Goal: Information Seeking & Learning: Learn about a topic

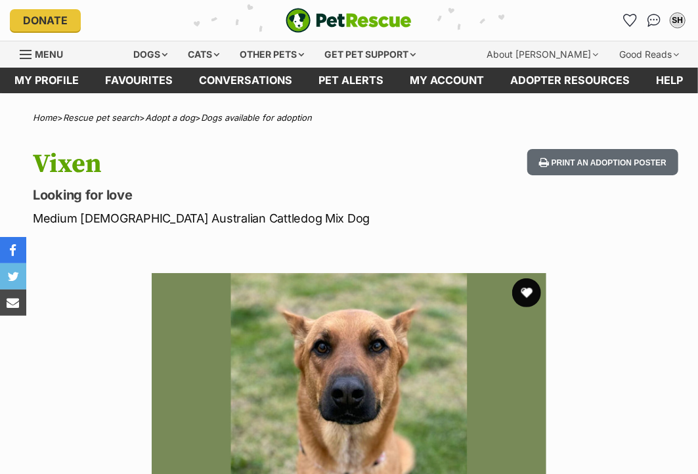
click at [526, 284] on button "favourite" at bounding box center [526, 292] width 29 height 29
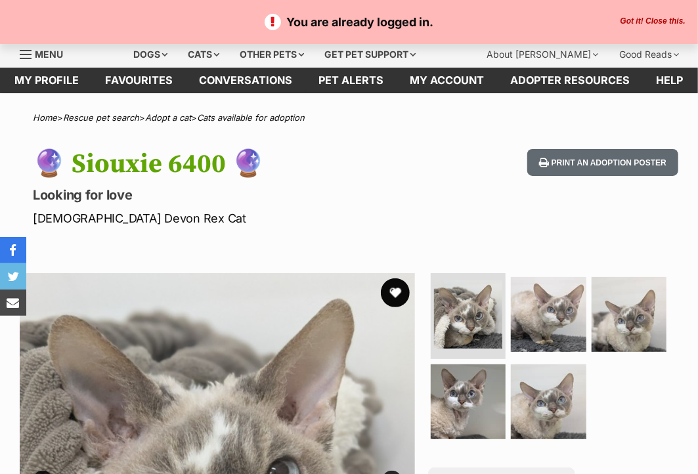
click at [396, 290] on button "favourite" at bounding box center [395, 292] width 29 height 29
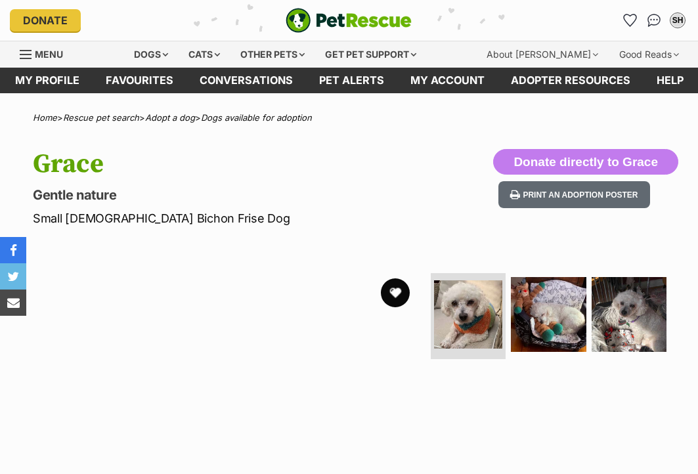
drag, startPoint x: 0, startPoint y: 0, endPoint x: 395, endPoint y: 289, distance: 489.1
click at [395, 289] on button "favourite" at bounding box center [395, 292] width 29 height 29
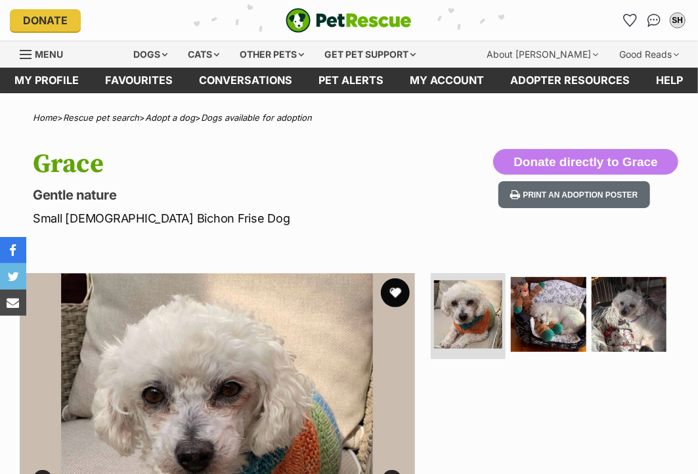
click at [395, 292] on button "favourite" at bounding box center [395, 292] width 29 height 29
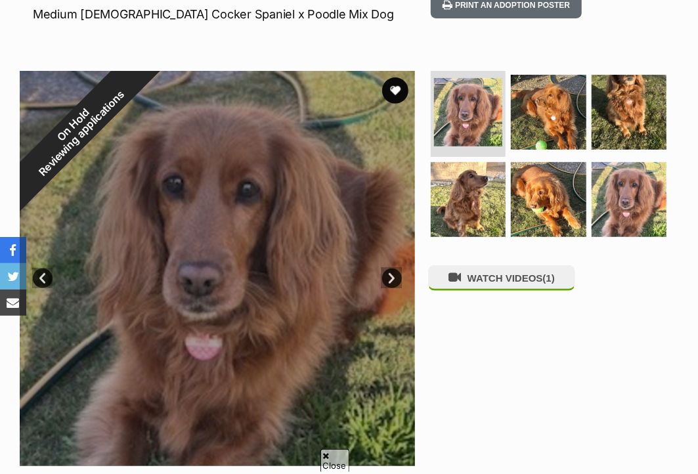
click at [394, 274] on link "Next" at bounding box center [392, 279] width 20 height 20
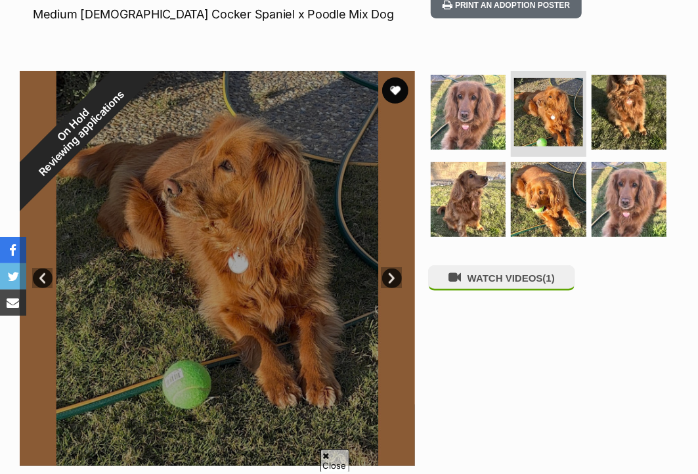
click at [394, 274] on link "Next" at bounding box center [392, 279] width 20 height 20
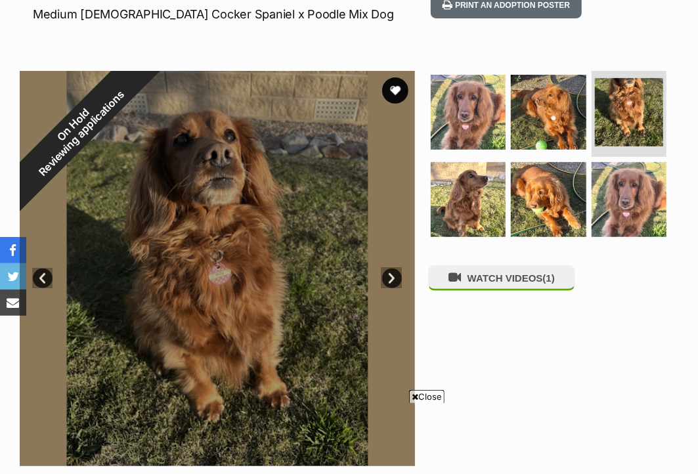
click at [394, 274] on link "Next" at bounding box center [392, 279] width 20 height 20
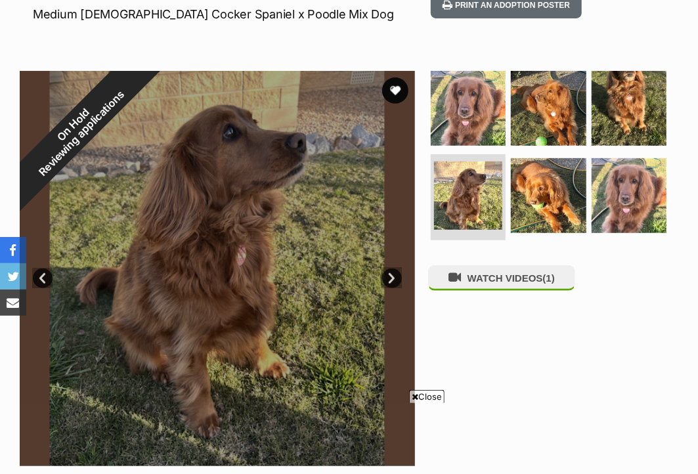
click at [394, 274] on link "Next" at bounding box center [392, 279] width 20 height 20
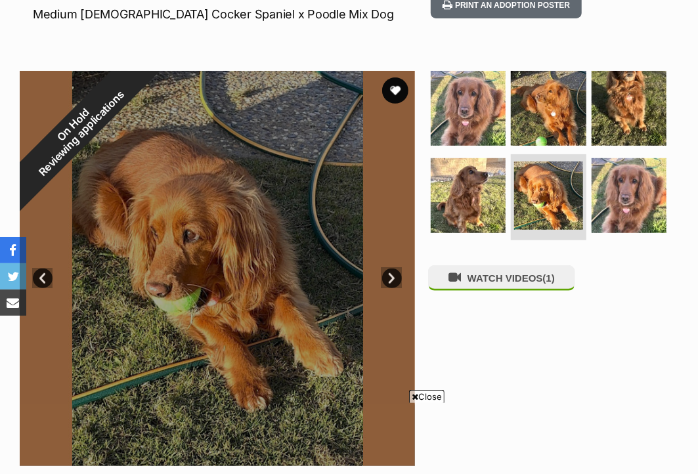
click at [394, 274] on link "Next" at bounding box center [392, 279] width 20 height 20
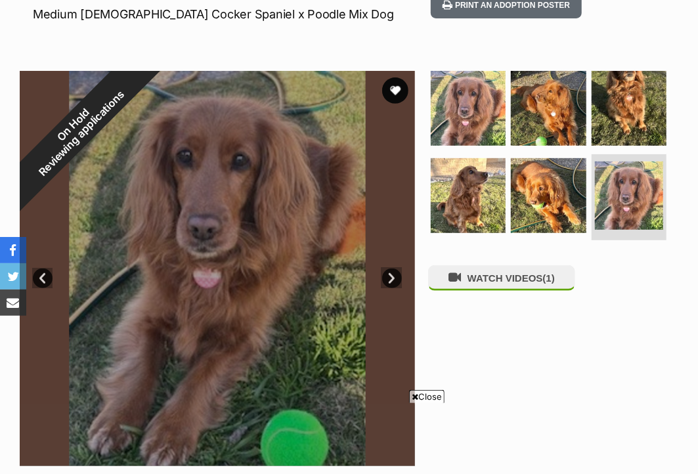
click at [394, 274] on link "Next" at bounding box center [392, 279] width 20 height 20
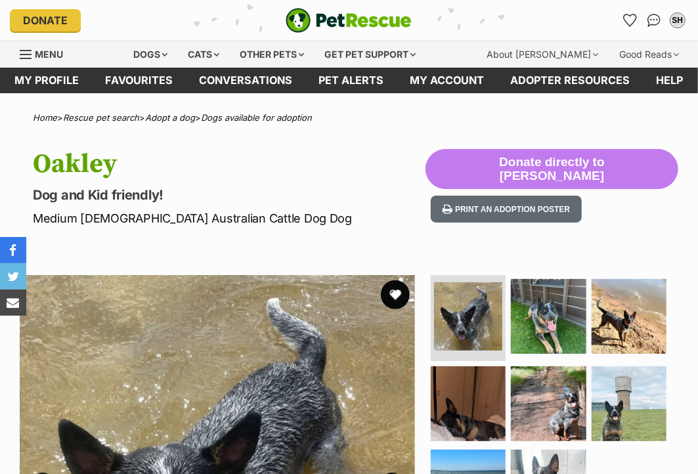
click at [395, 293] on button "favourite" at bounding box center [395, 294] width 29 height 29
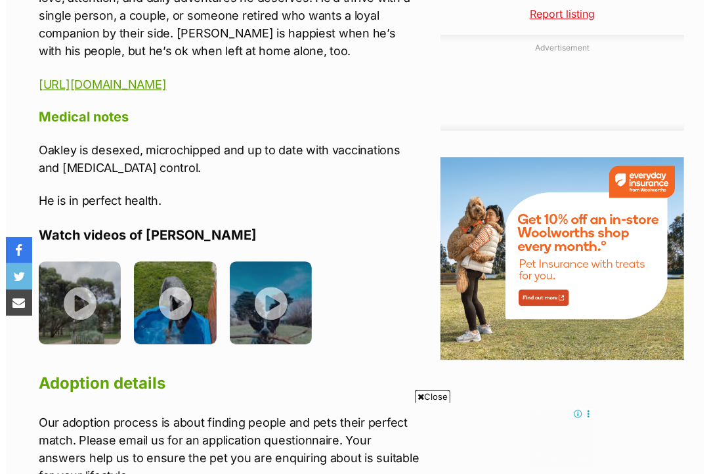
scroll to position [1491, 0]
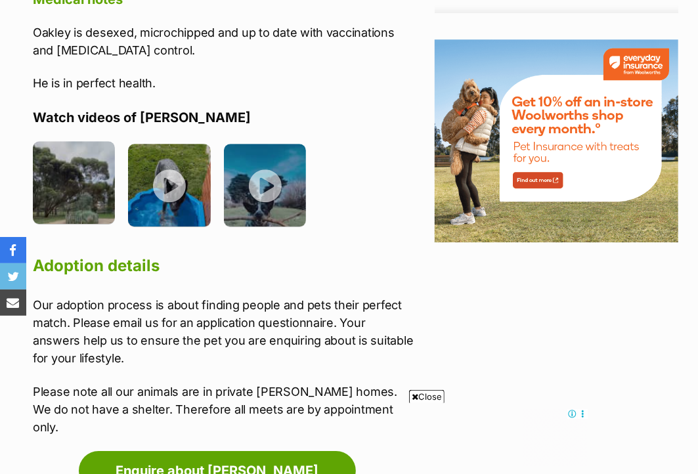
click at [85, 169] on img at bounding box center [74, 182] width 82 height 82
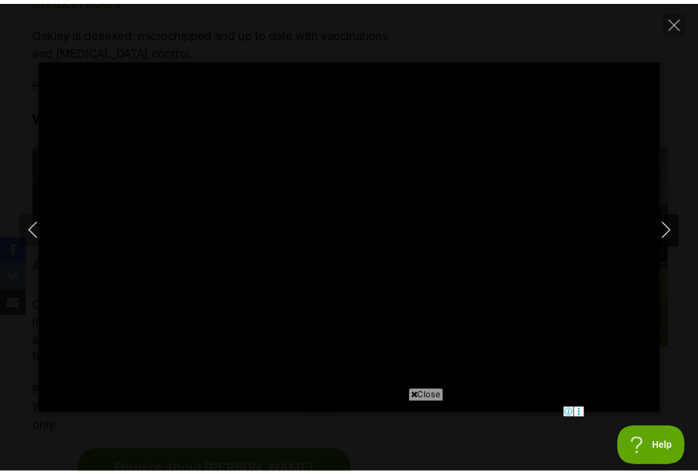
scroll to position [0, 0]
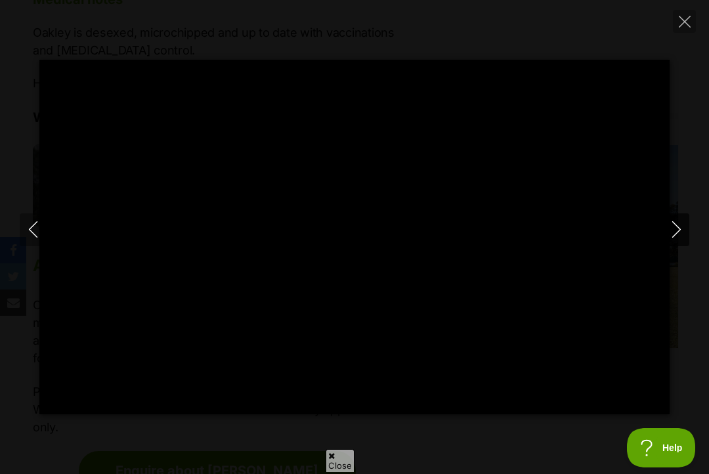
type input "90.27"
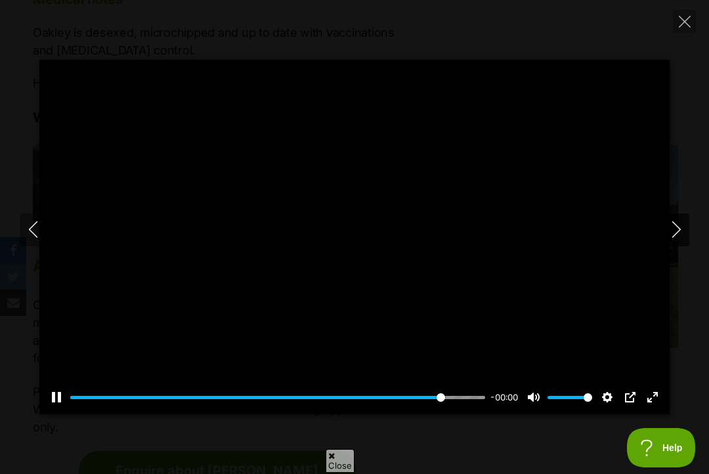
click at [676, 233] on icon "Next" at bounding box center [676, 229] width 9 height 16
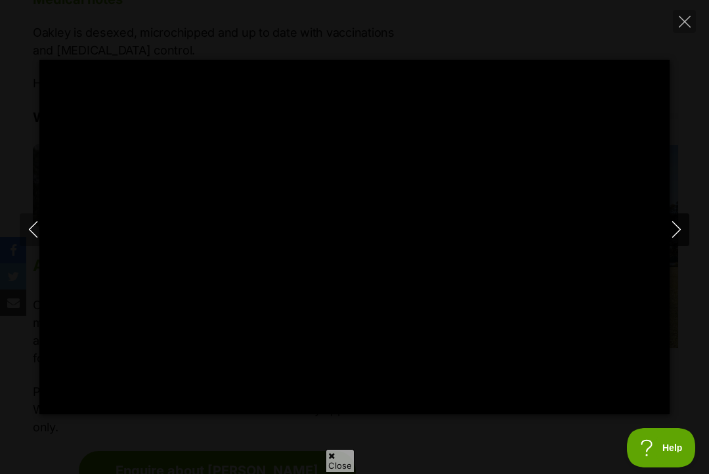
type input "28.98"
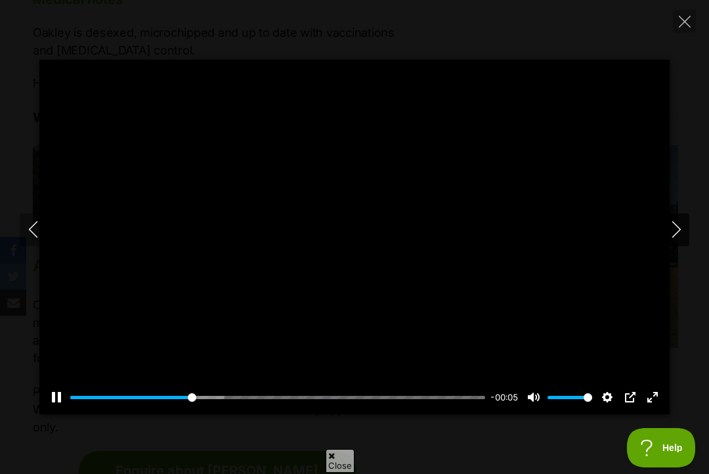
click at [676, 233] on icon "Next" at bounding box center [676, 229] width 9 height 16
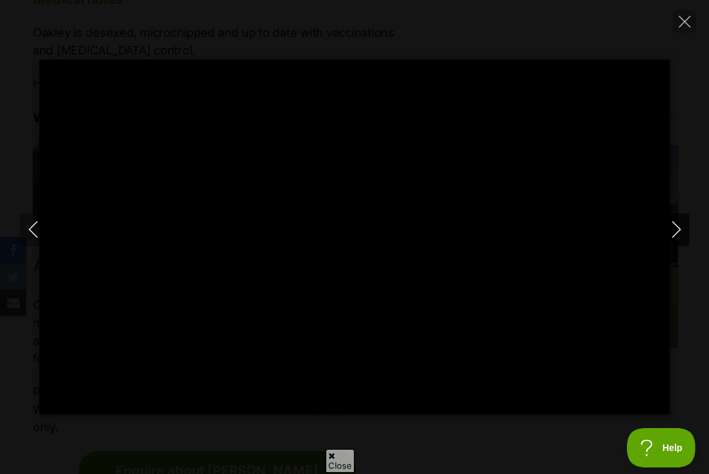
click at [676, 233] on icon "Next" at bounding box center [676, 229] width 9 height 16
click at [679, 20] on icon "Close" at bounding box center [685, 22] width 12 height 12
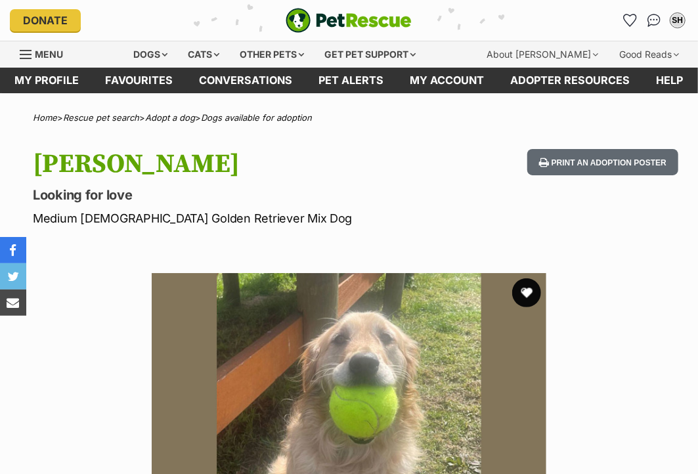
click at [527, 292] on button "favourite" at bounding box center [526, 292] width 29 height 29
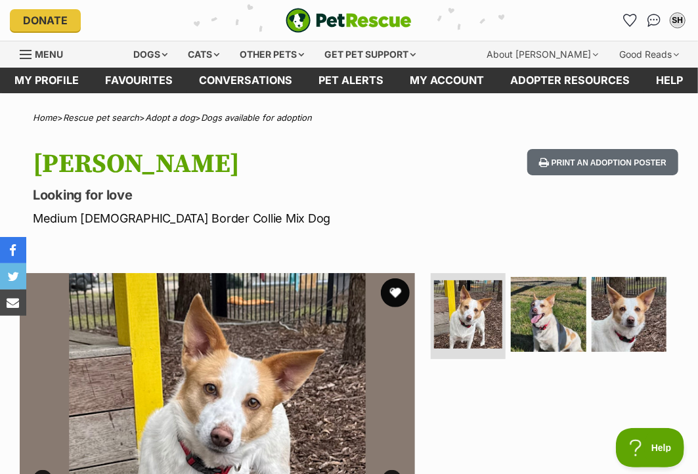
click at [395, 288] on button "favourite" at bounding box center [395, 292] width 29 height 29
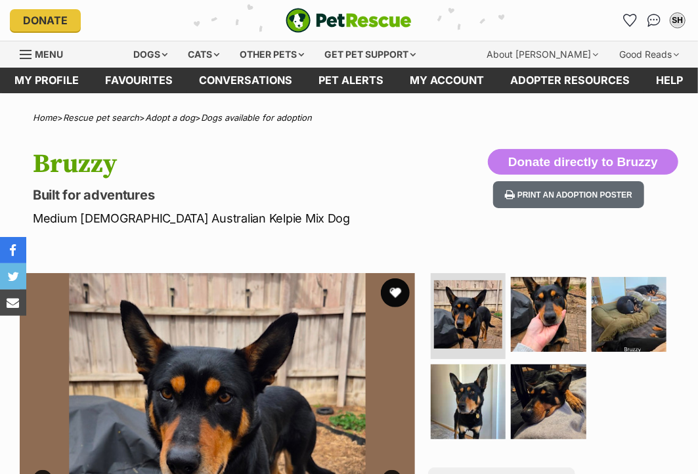
click at [395, 292] on button "favourite" at bounding box center [395, 292] width 29 height 29
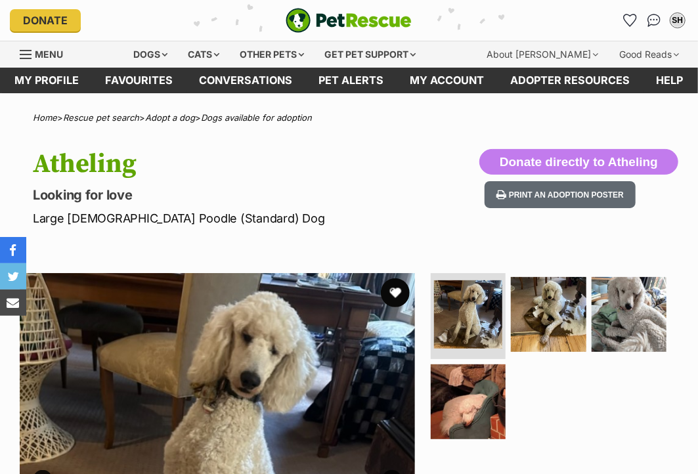
click at [395, 292] on button "favourite" at bounding box center [395, 292] width 29 height 29
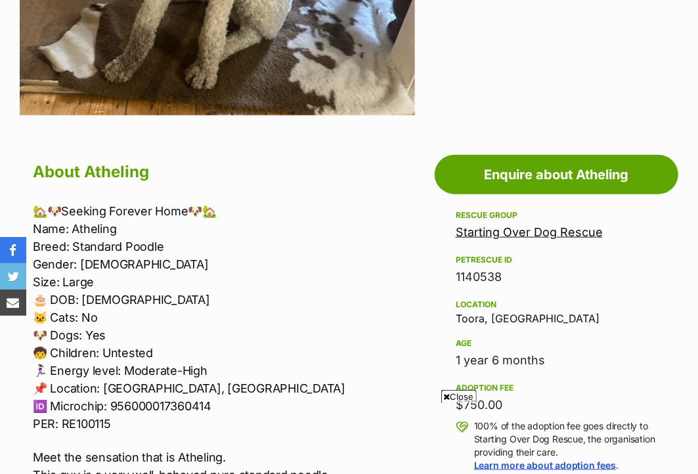
scroll to position [138, 0]
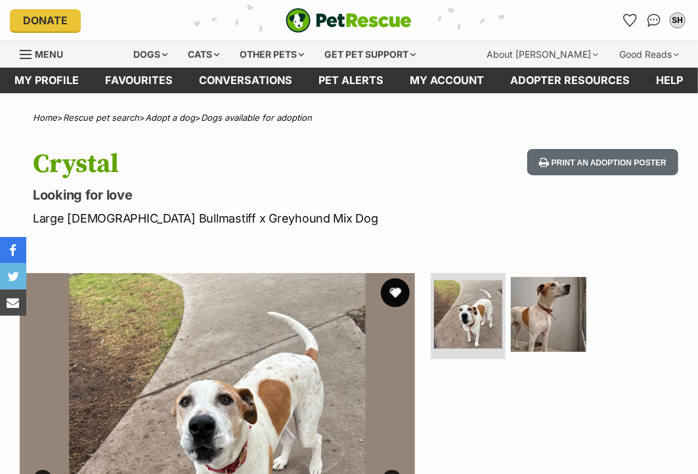
click at [395, 293] on button "favourite" at bounding box center [395, 292] width 29 height 29
click at [527, 302] on img at bounding box center [548, 314] width 79 height 79
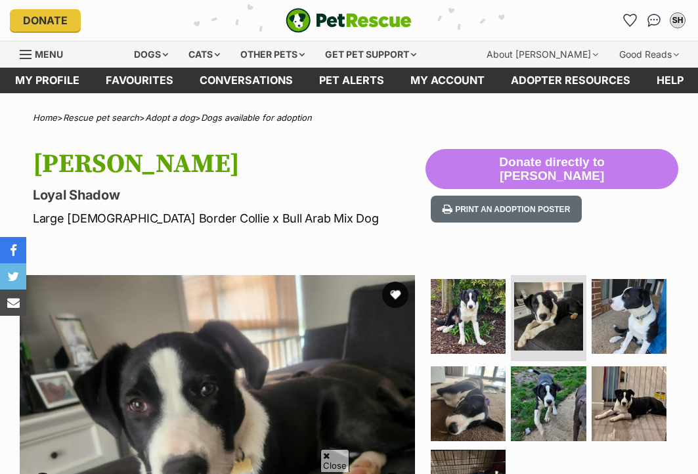
click at [389, 473] on link "Next" at bounding box center [392, 483] width 20 height 20
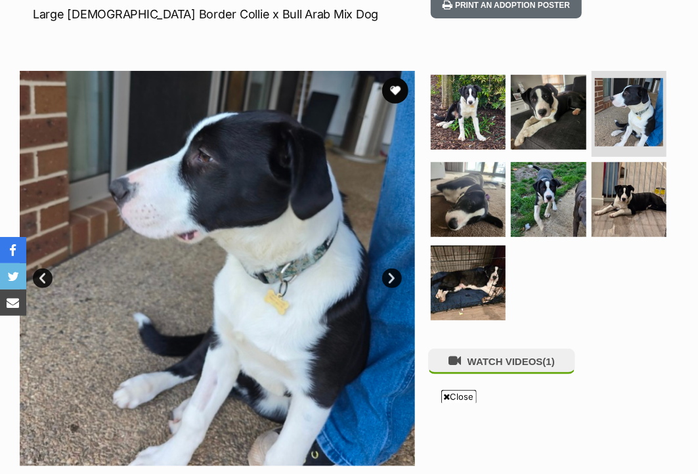
click at [389, 274] on link "Next" at bounding box center [392, 279] width 20 height 20
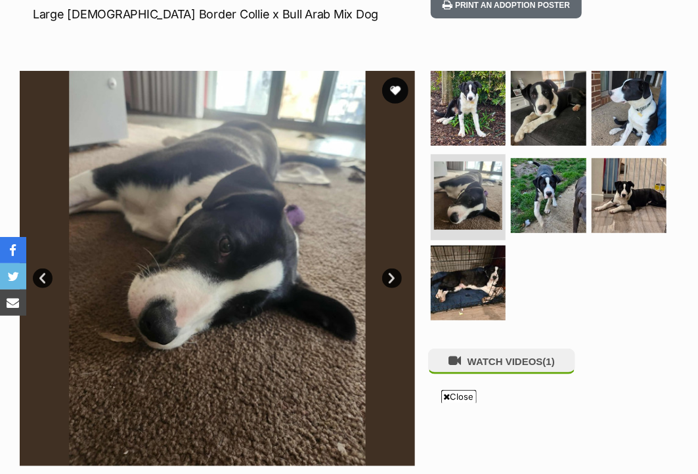
scroll to position [0, 0]
click at [389, 274] on link "Next" at bounding box center [392, 279] width 20 height 20
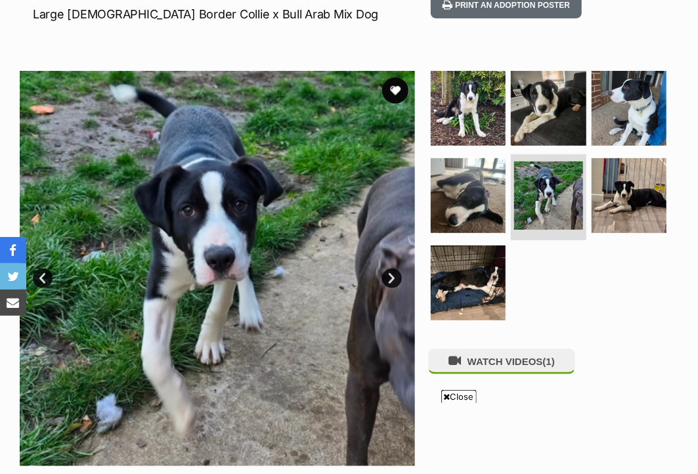
click at [389, 274] on link "Next" at bounding box center [392, 279] width 20 height 20
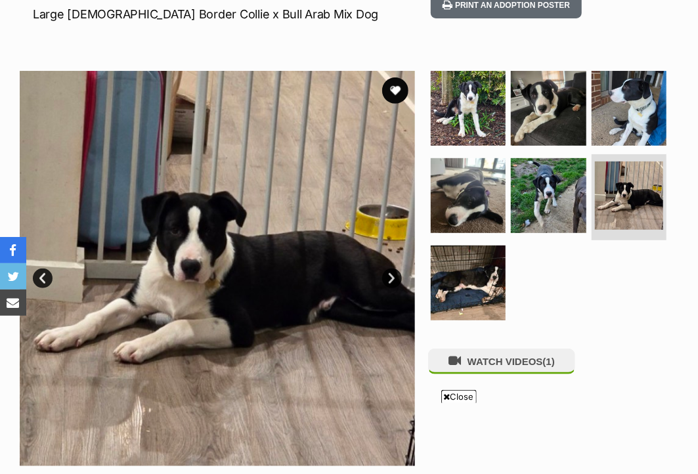
click at [389, 274] on link "Next" at bounding box center [392, 279] width 20 height 20
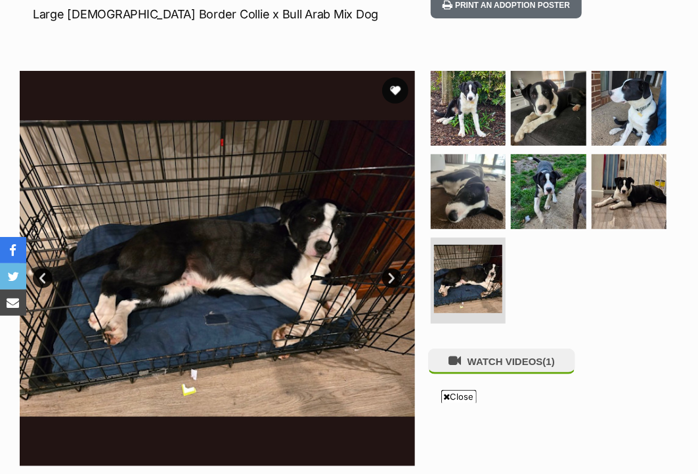
drag, startPoint x: 0, startPoint y: 0, endPoint x: 389, endPoint y: 274, distance: 475.9
click at [389, 274] on link "Next" at bounding box center [392, 279] width 20 height 20
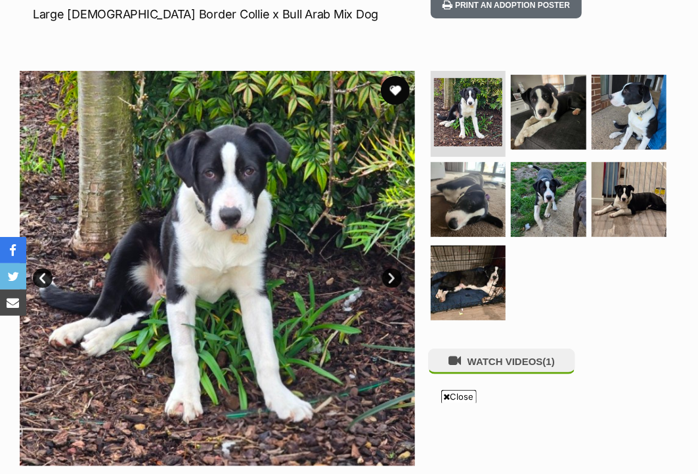
click at [394, 85] on button "favourite" at bounding box center [395, 90] width 29 height 29
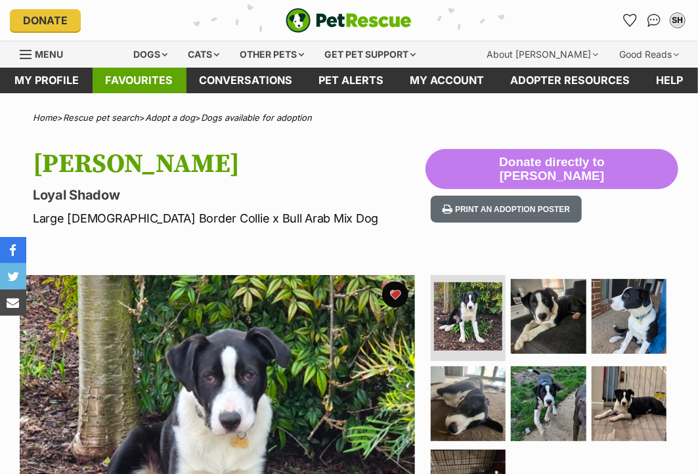
click at [131, 72] on link "Favourites" at bounding box center [140, 81] width 94 height 26
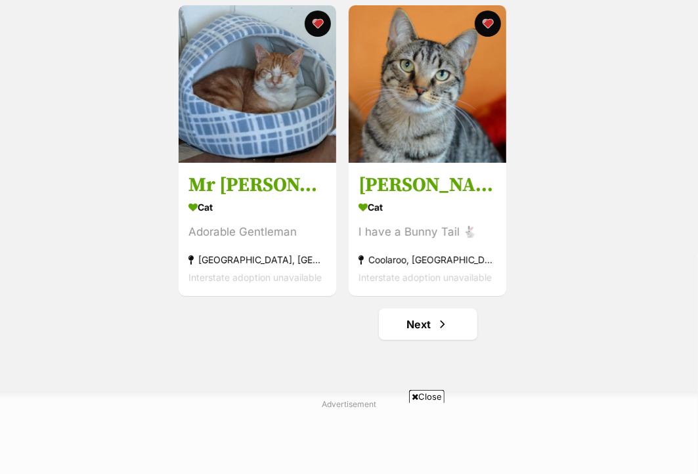
scroll to position [2112, 0]
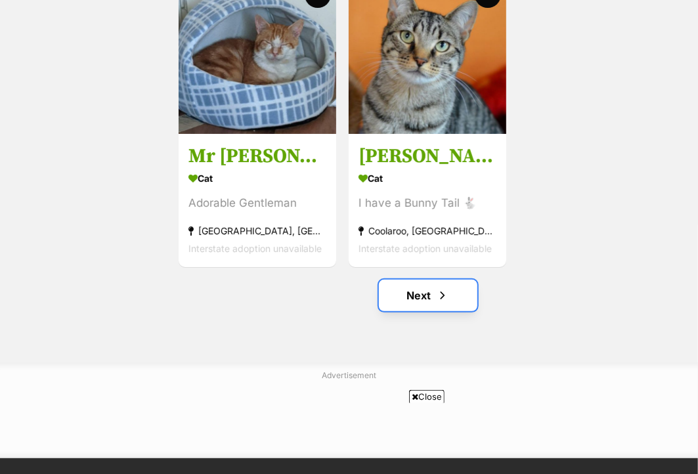
click at [417, 299] on link "Next" at bounding box center [428, 296] width 98 height 32
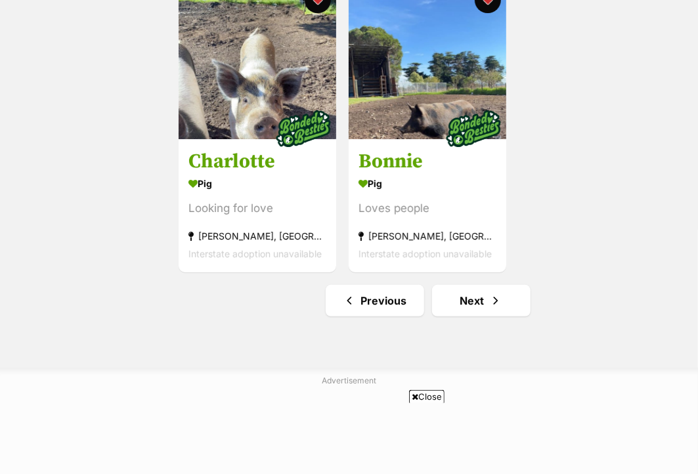
scroll to position [2121, 0]
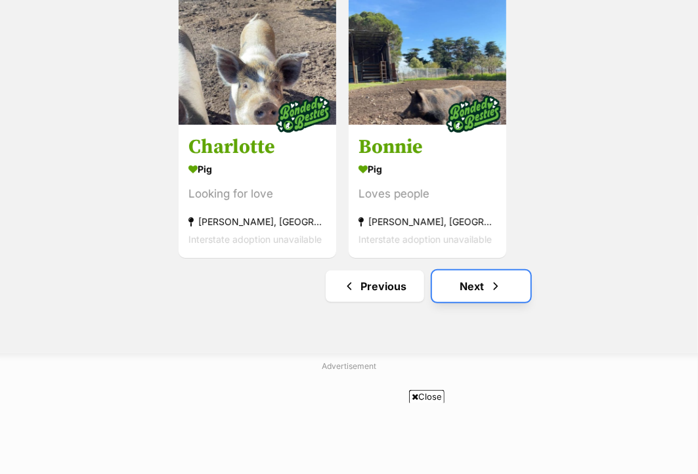
click at [468, 296] on link "Next" at bounding box center [481, 287] width 98 height 32
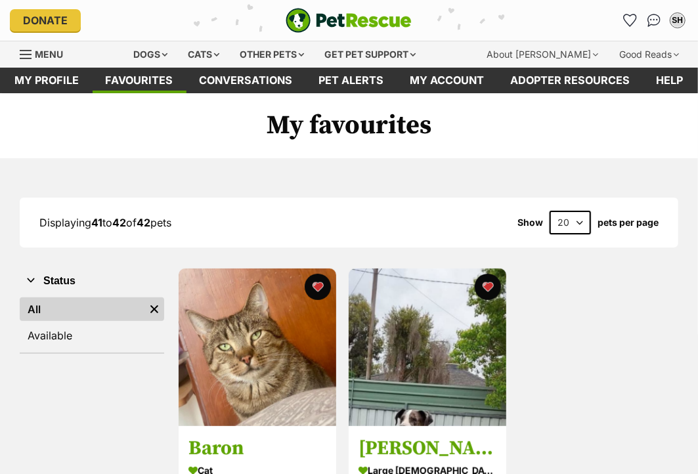
select select "60"
click at [550, 211] on select "20 40 60" at bounding box center [570, 223] width 41 height 24
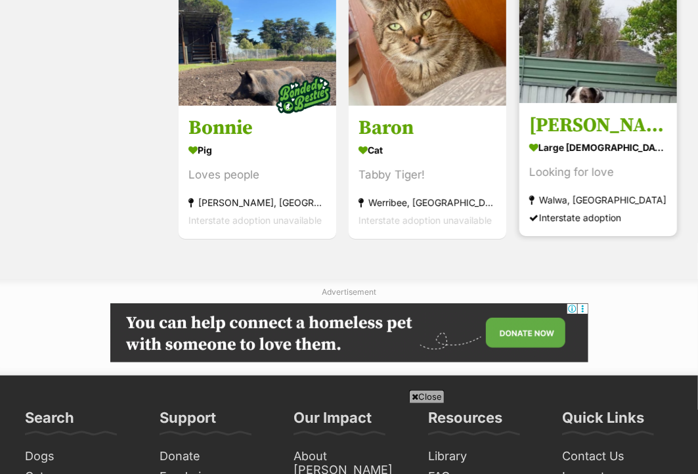
click at [581, 98] on img at bounding box center [598, 24] width 158 height 158
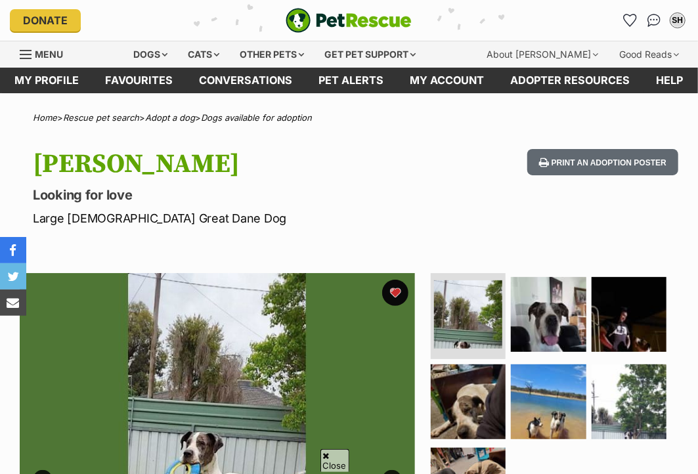
scroll to position [224, 0]
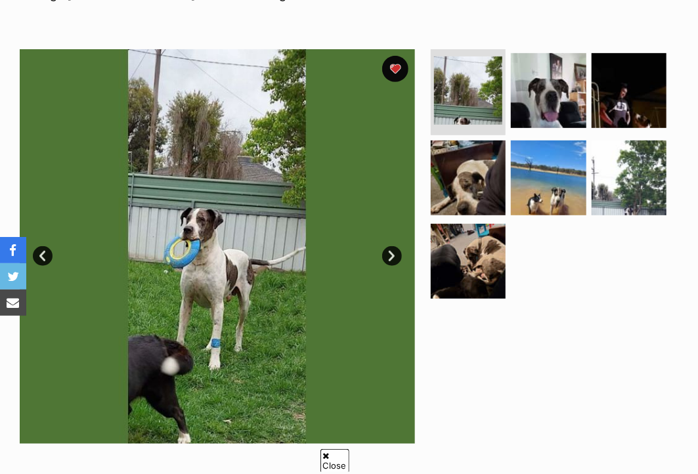
click at [389, 252] on link "Next" at bounding box center [392, 256] width 20 height 20
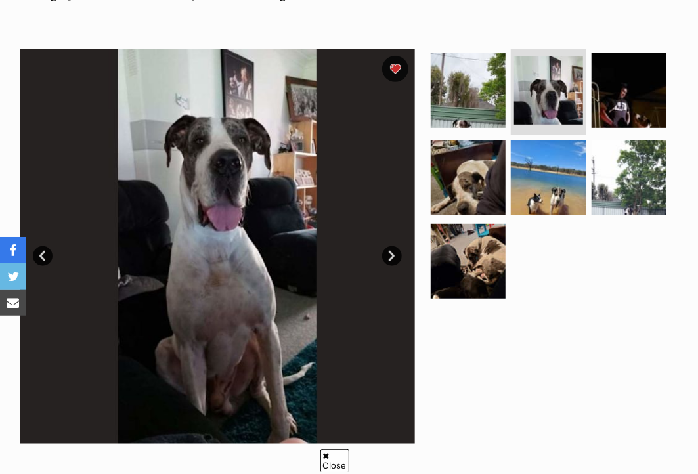
click at [389, 252] on link "Next" at bounding box center [392, 256] width 20 height 20
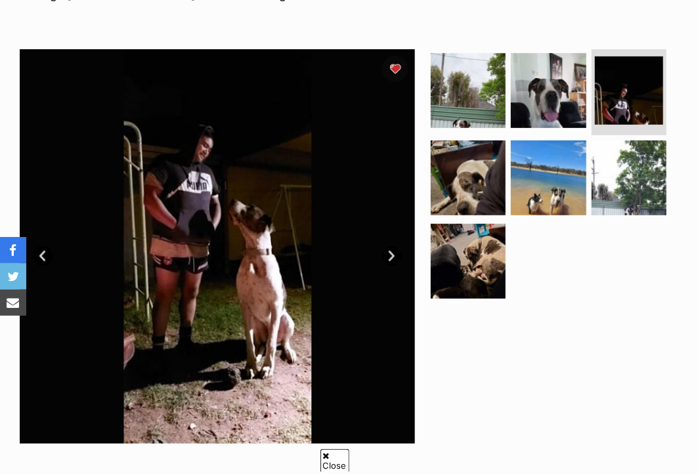
scroll to position [0, 0]
click at [389, 252] on link "Next" at bounding box center [392, 256] width 20 height 20
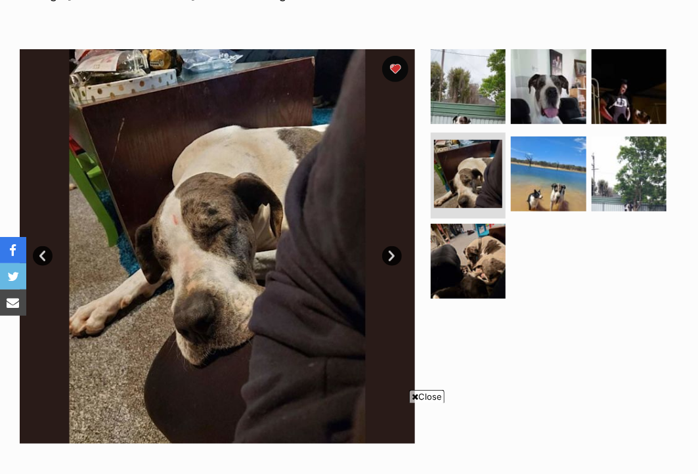
click at [389, 252] on link "Next" at bounding box center [392, 256] width 20 height 20
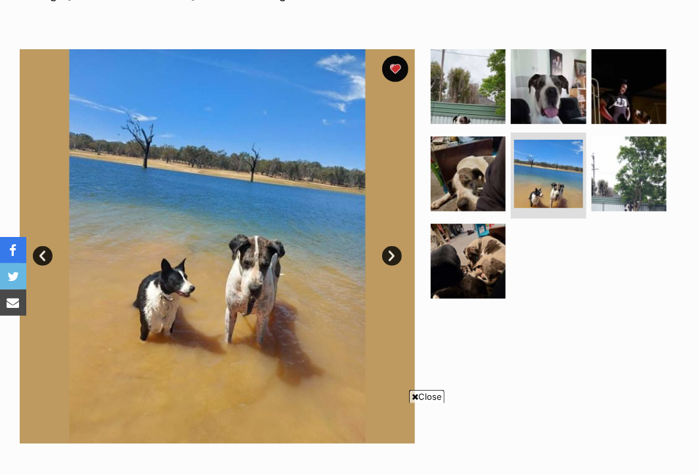
click at [389, 252] on link "Next" at bounding box center [392, 256] width 20 height 20
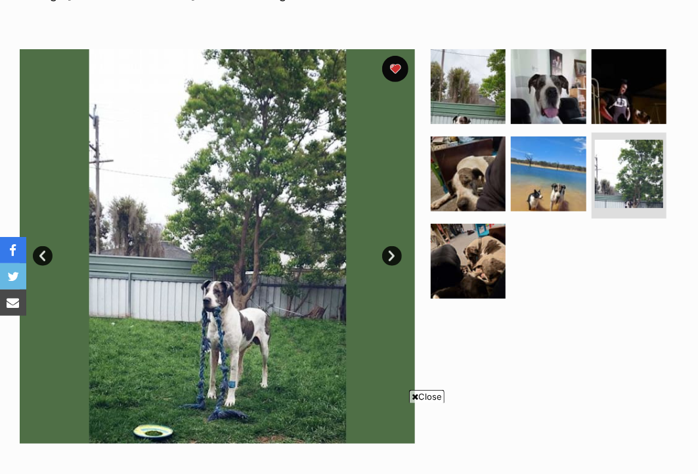
click at [389, 252] on link "Next" at bounding box center [392, 256] width 20 height 20
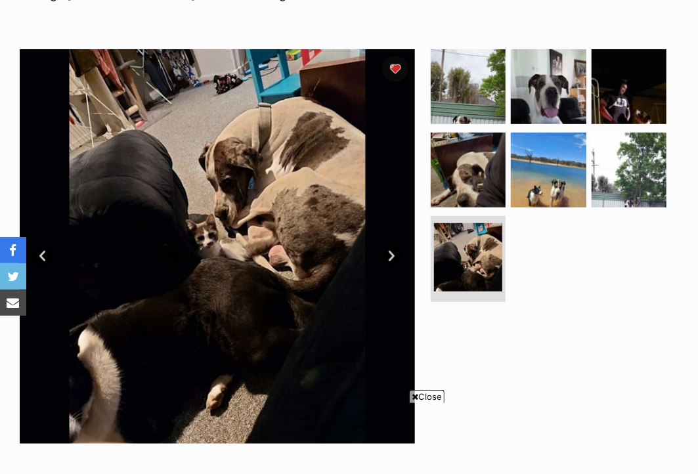
click at [389, 252] on link "Next" at bounding box center [392, 256] width 20 height 20
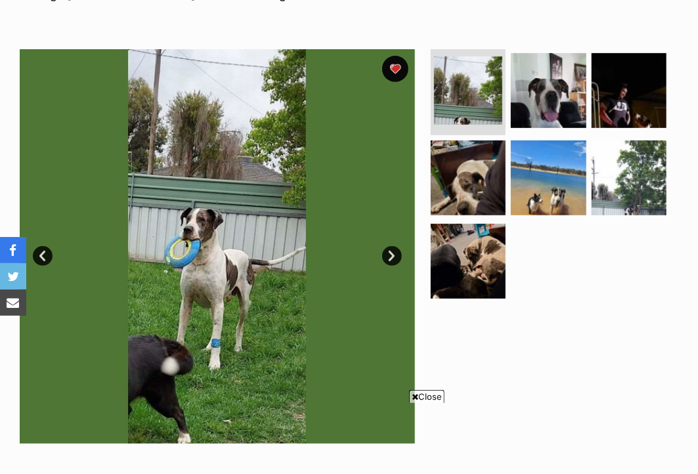
click at [389, 252] on link "Next" at bounding box center [392, 256] width 20 height 20
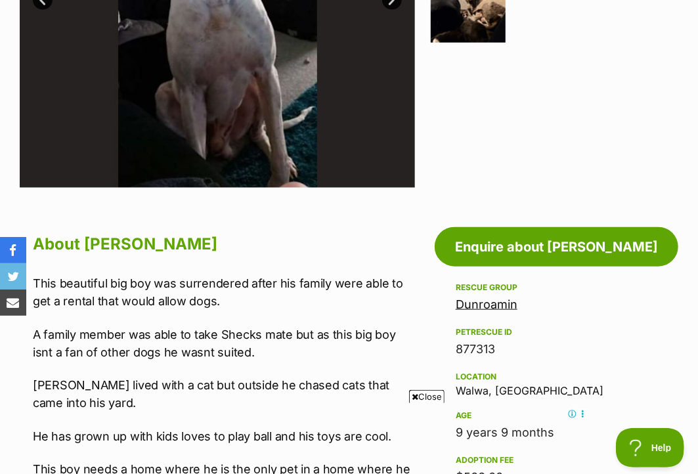
click at [473, 303] on link "Dunroamin" at bounding box center [487, 304] width 62 height 14
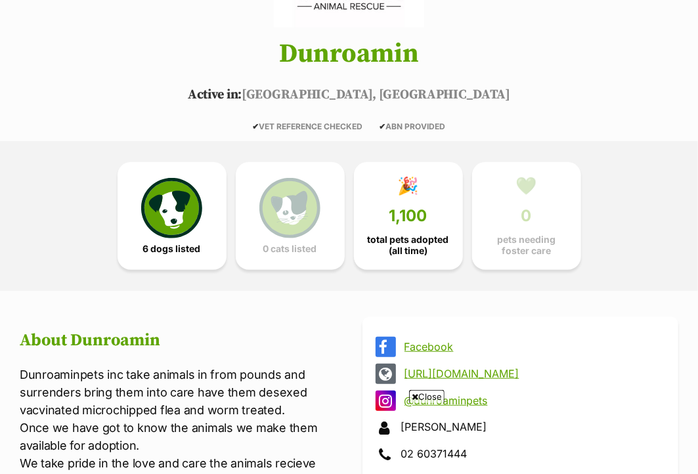
scroll to position [204, 0]
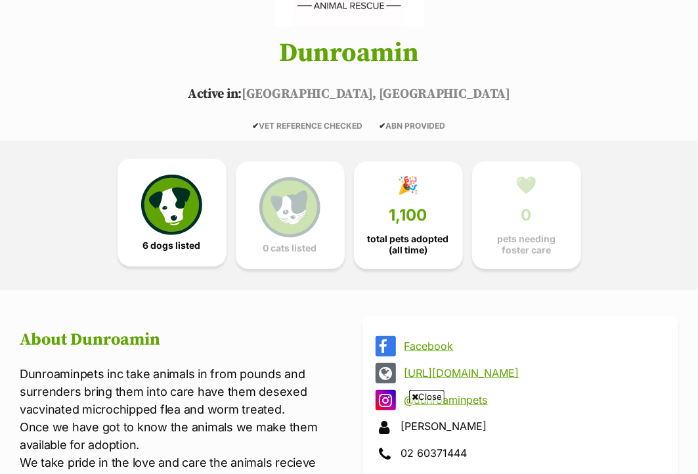
click at [176, 195] on img at bounding box center [171, 205] width 60 height 60
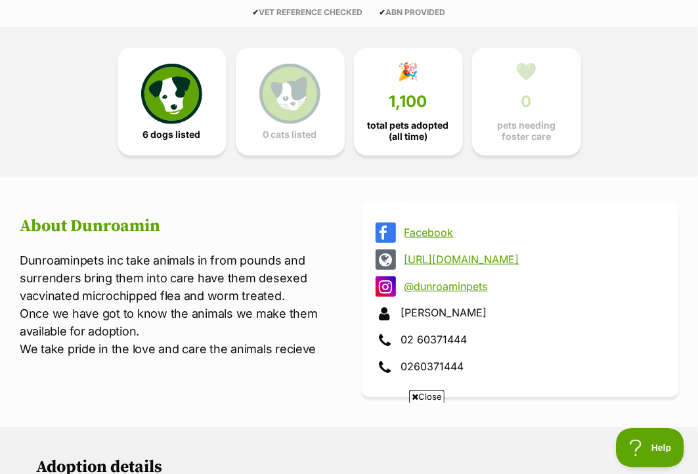
scroll to position [328, 0]
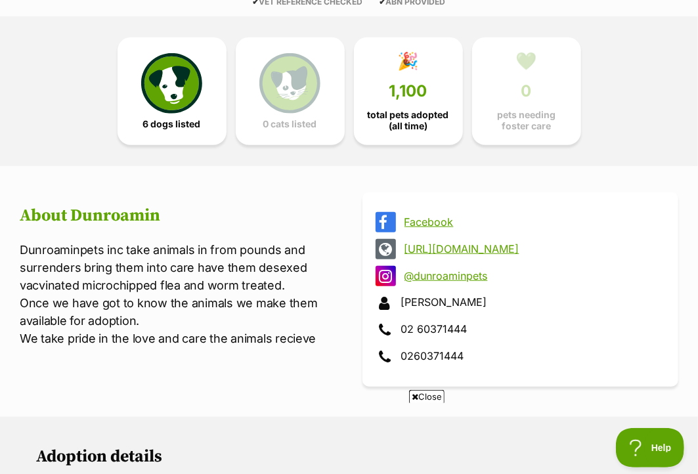
click at [426, 248] on link "[URL][DOMAIN_NAME]" at bounding box center [532, 249] width 255 height 12
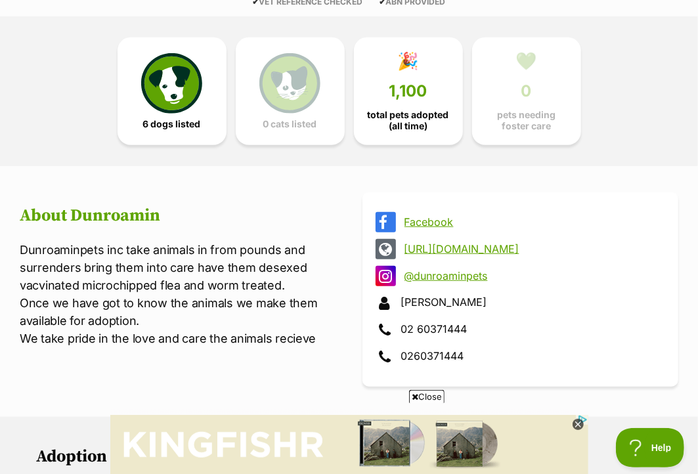
scroll to position [4, 0]
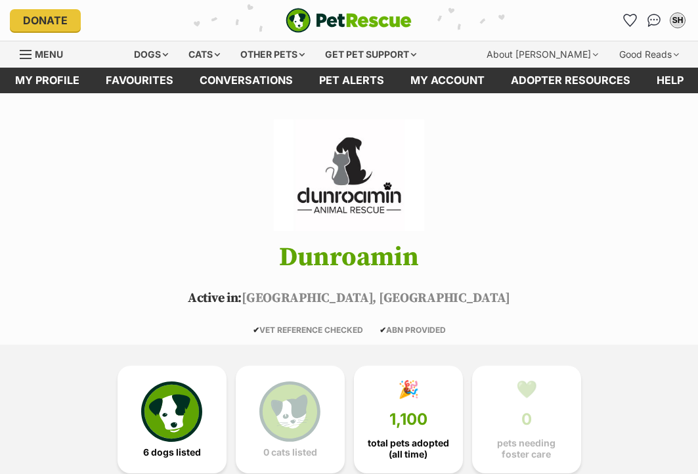
scroll to position [204, 0]
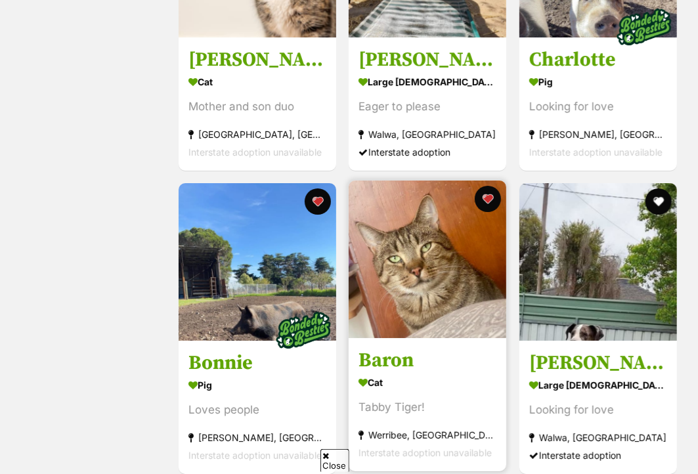
click at [427, 281] on img at bounding box center [428, 260] width 158 height 158
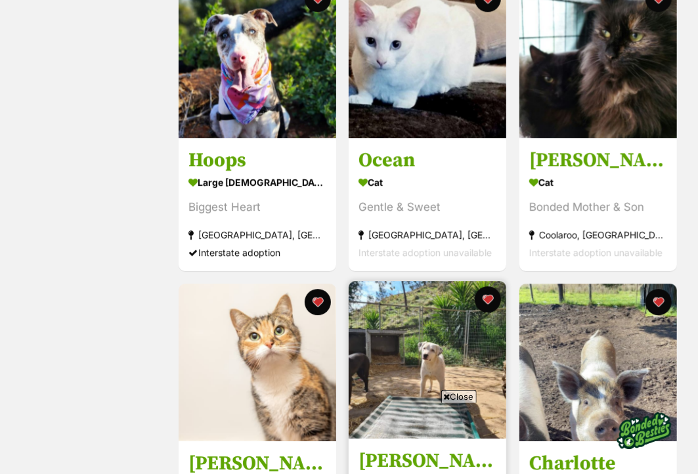
drag, startPoint x: 450, startPoint y: 410, endPoint x: 437, endPoint y: 374, distance: 37.6
click at [437, 374] on img at bounding box center [428, 360] width 158 height 158
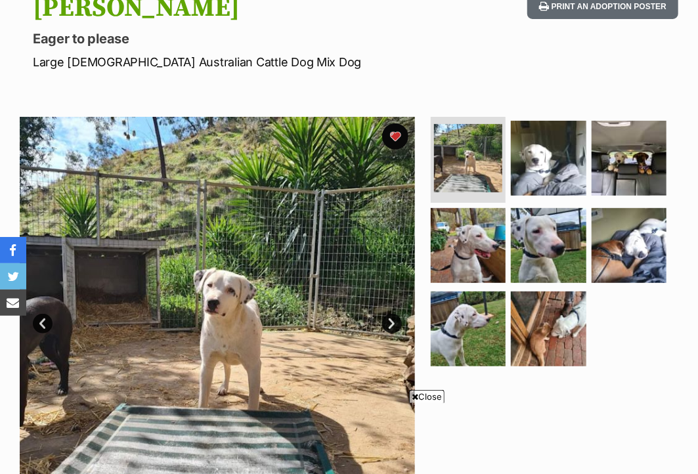
scroll to position [152, 0]
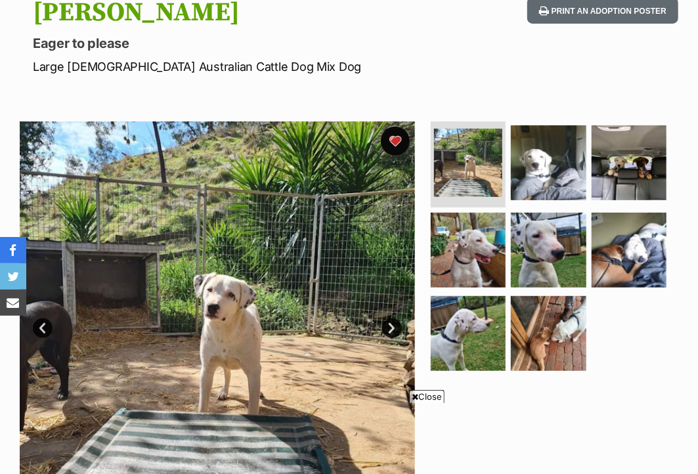
click at [394, 139] on button "favourite" at bounding box center [395, 141] width 29 height 29
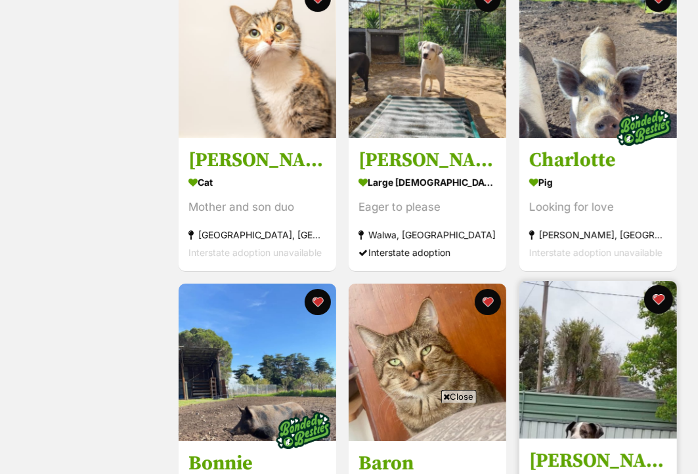
click at [658, 314] on button "favourite" at bounding box center [658, 299] width 29 height 29
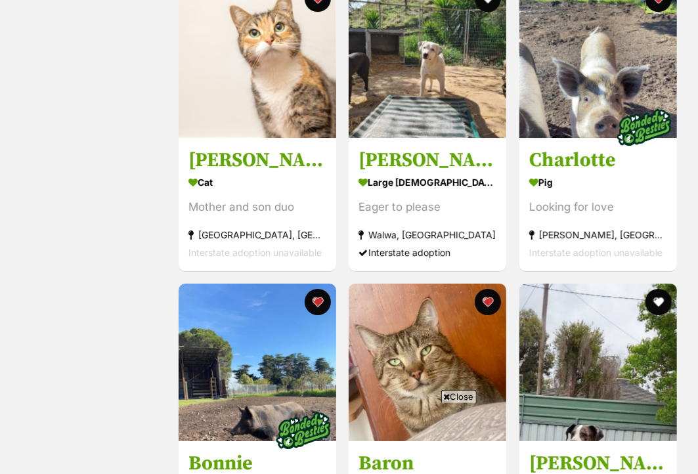
scroll to position [3512, 0]
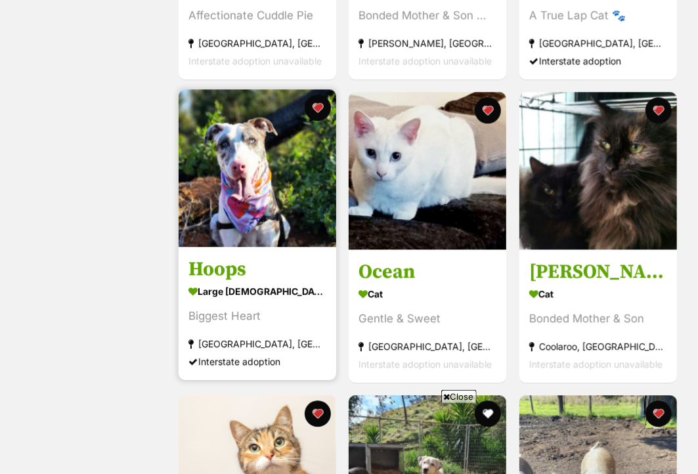
click at [250, 187] on img at bounding box center [258, 168] width 158 height 158
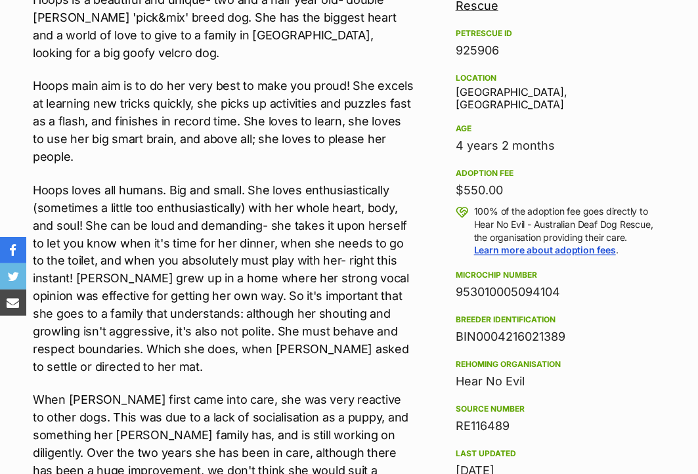
scroll to position [414, 0]
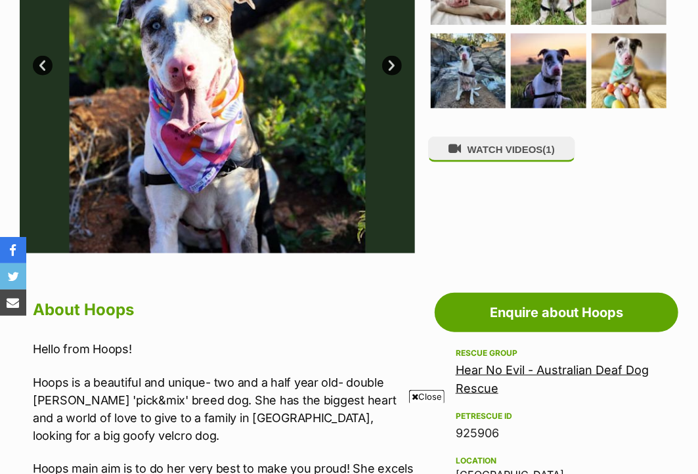
click at [534, 363] on link "Hear No Evil - Australian Deaf Dog Rescue" at bounding box center [552, 379] width 193 height 32
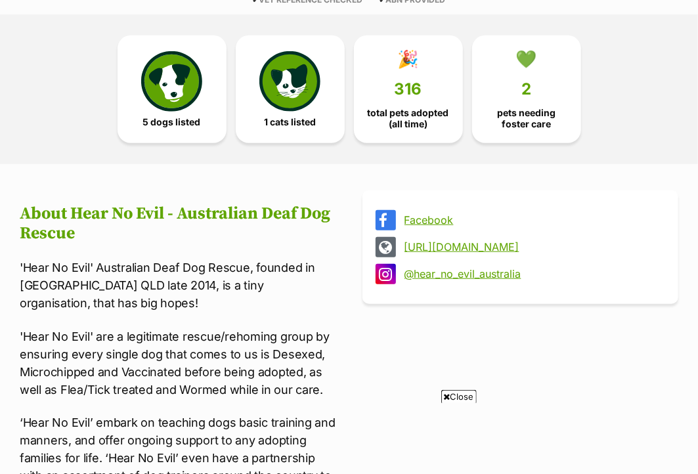
click at [476, 241] on link "http://www.deafdogrescue.com.au" at bounding box center [532, 247] width 255 height 12
click at [423, 214] on link "Facebook" at bounding box center [532, 220] width 255 height 12
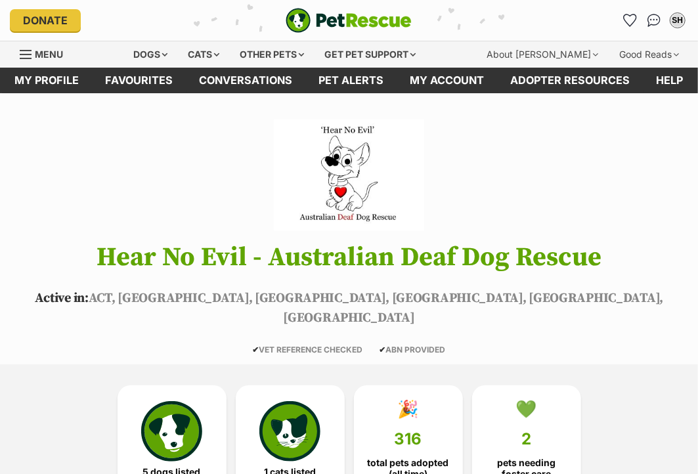
click at [47, 53] on span "Menu" at bounding box center [49, 54] width 28 height 11
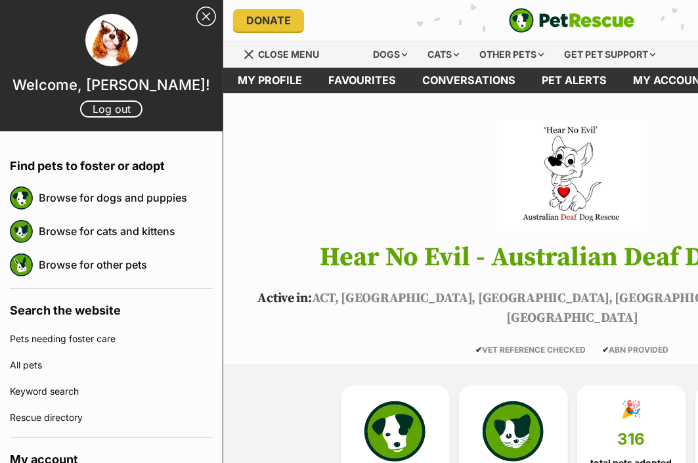
click at [350, 169] on header "Hear No Evil - Australian Deaf Dog Rescue Active in: ACT, NSW, QLD, SA, VIC, WA…" at bounding box center [572, 237] width 698 height 235
click at [360, 74] on link "Favourites" at bounding box center [363, 81] width 94 height 26
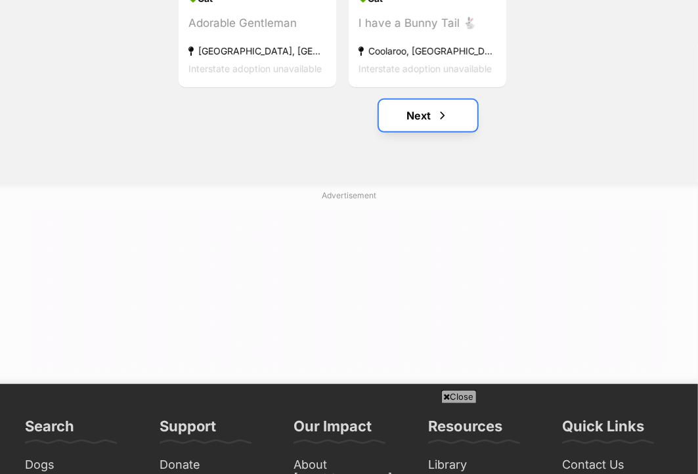
click at [417, 131] on link "Next" at bounding box center [428, 116] width 98 height 32
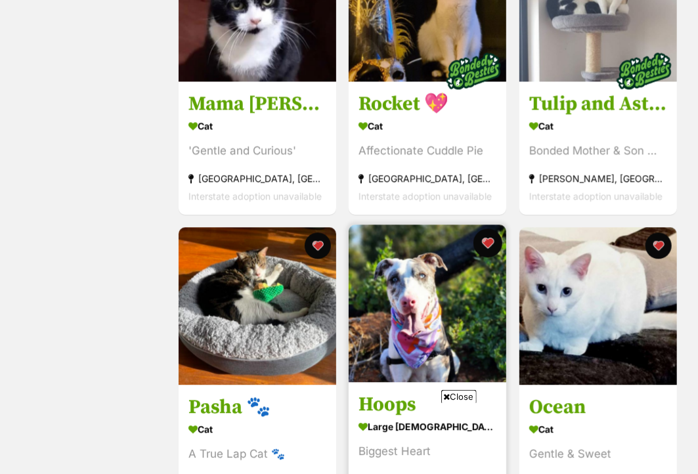
click at [489, 247] on button "favourite" at bounding box center [488, 243] width 29 height 29
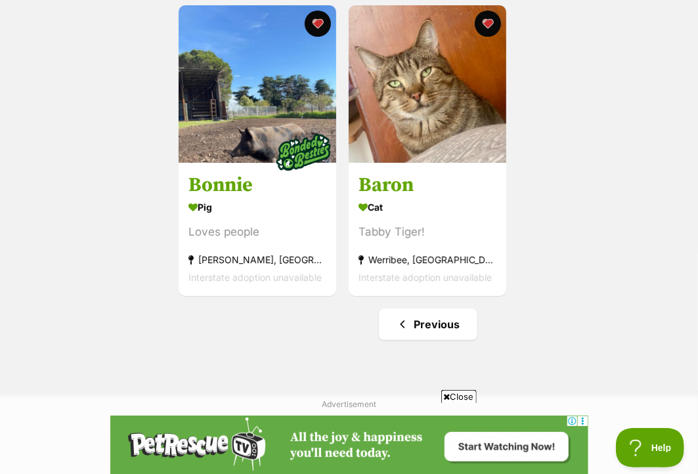
scroll to position [1669, 0]
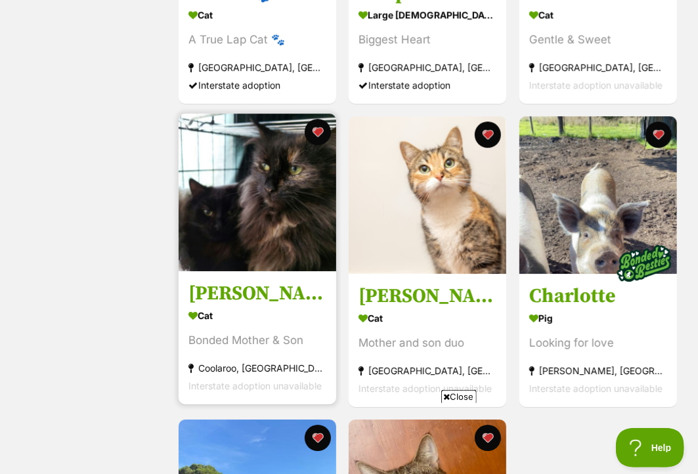
click at [248, 271] on img at bounding box center [258, 193] width 158 height 158
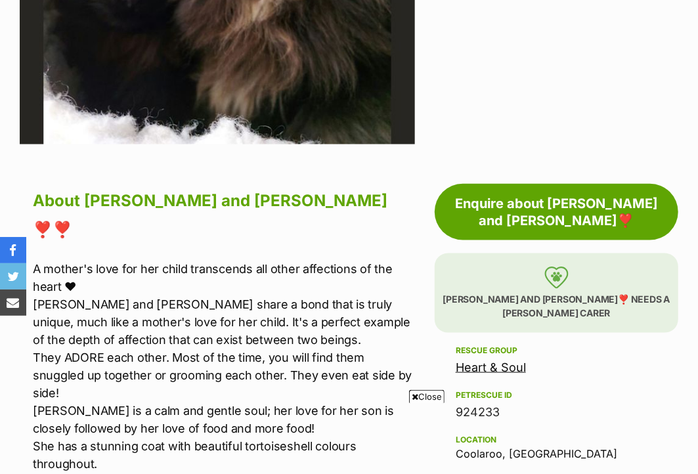
scroll to position [583, 0]
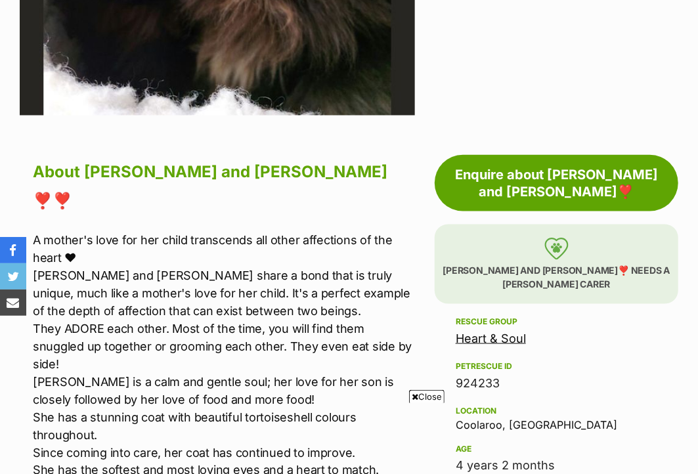
click at [483, 332] on link "Heart & Soul" at bounding box center [491, 339] width 70 height 14
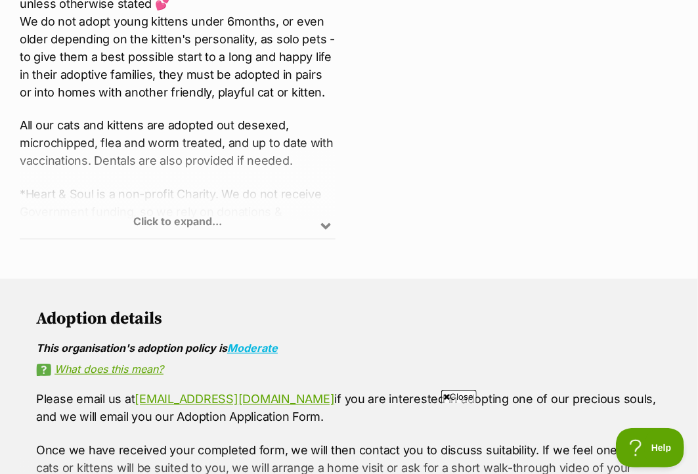
scroll to position [730, 0]
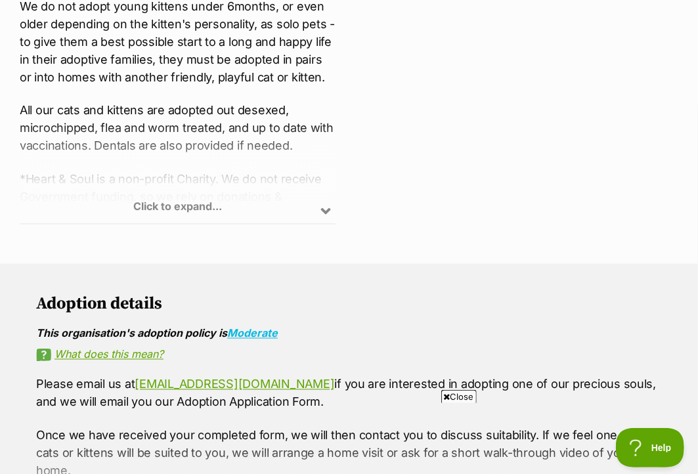
click at [176, 204] on div "Click to expand..." at bounding box center [178, 172] width 316 height 102
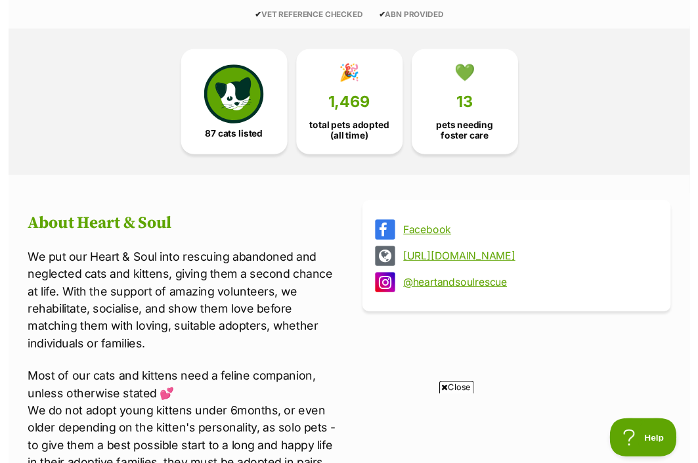
scroll to position [0, 0]
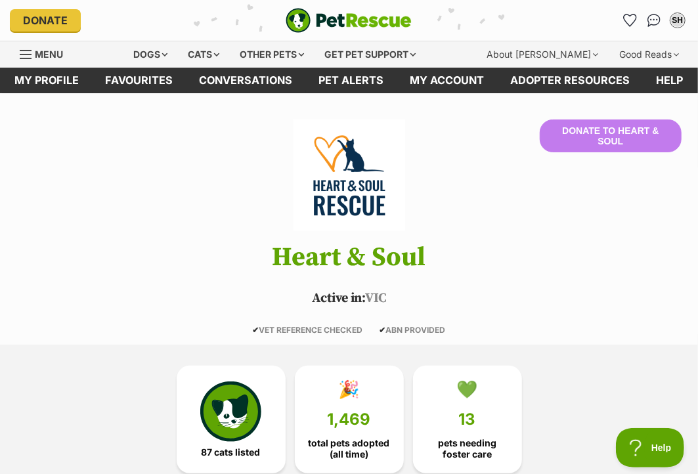
click at [47, 53] on span "Menu" at bounding box center [49, 54] width 28 height 11
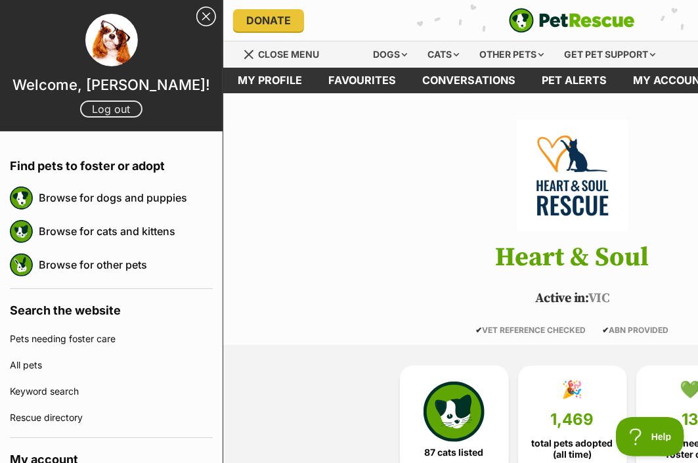
click at [112, 108] on link "Log out" at bounding box center [111, 108] width 62 height 17
